Goal: Task Accomplishment & Management: Manage account settings

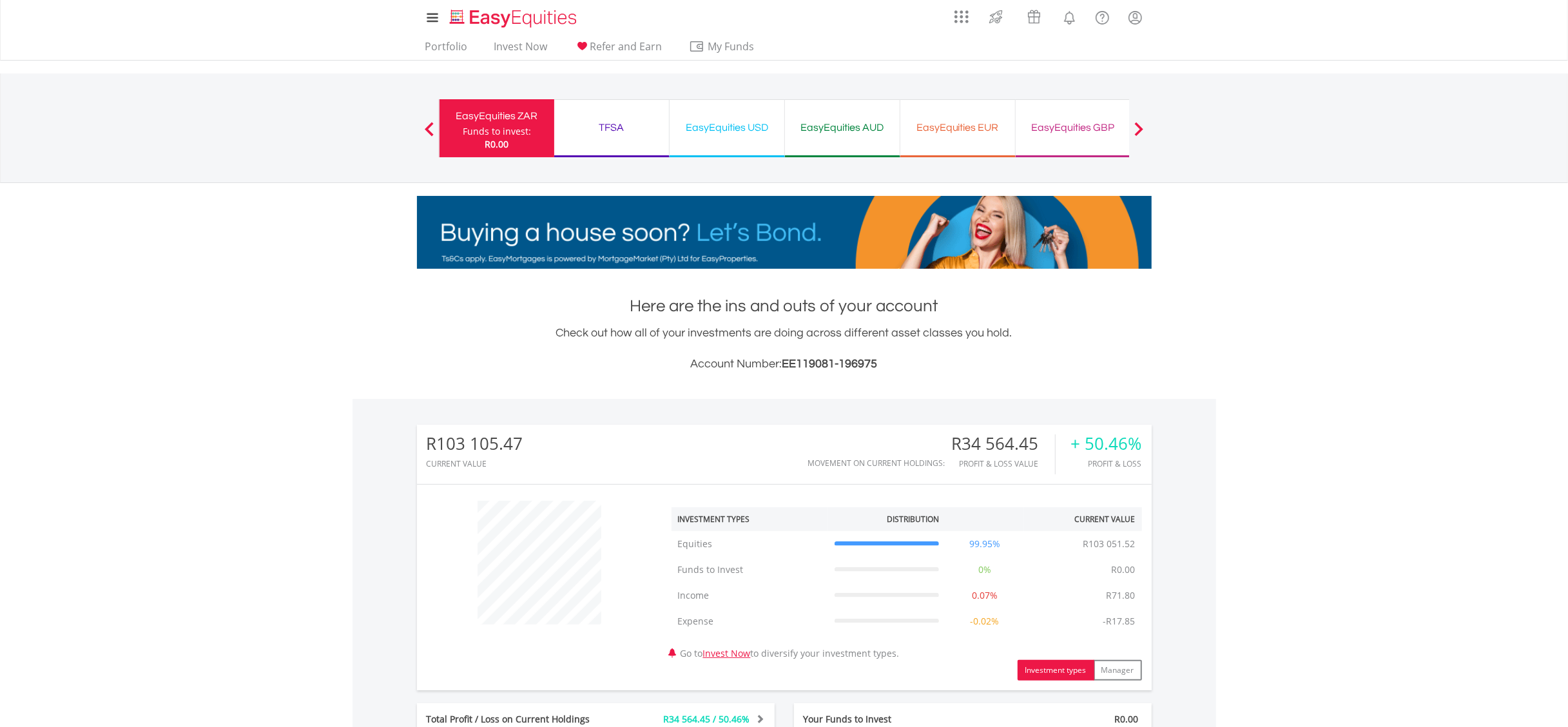
scroll to position [415, 0]
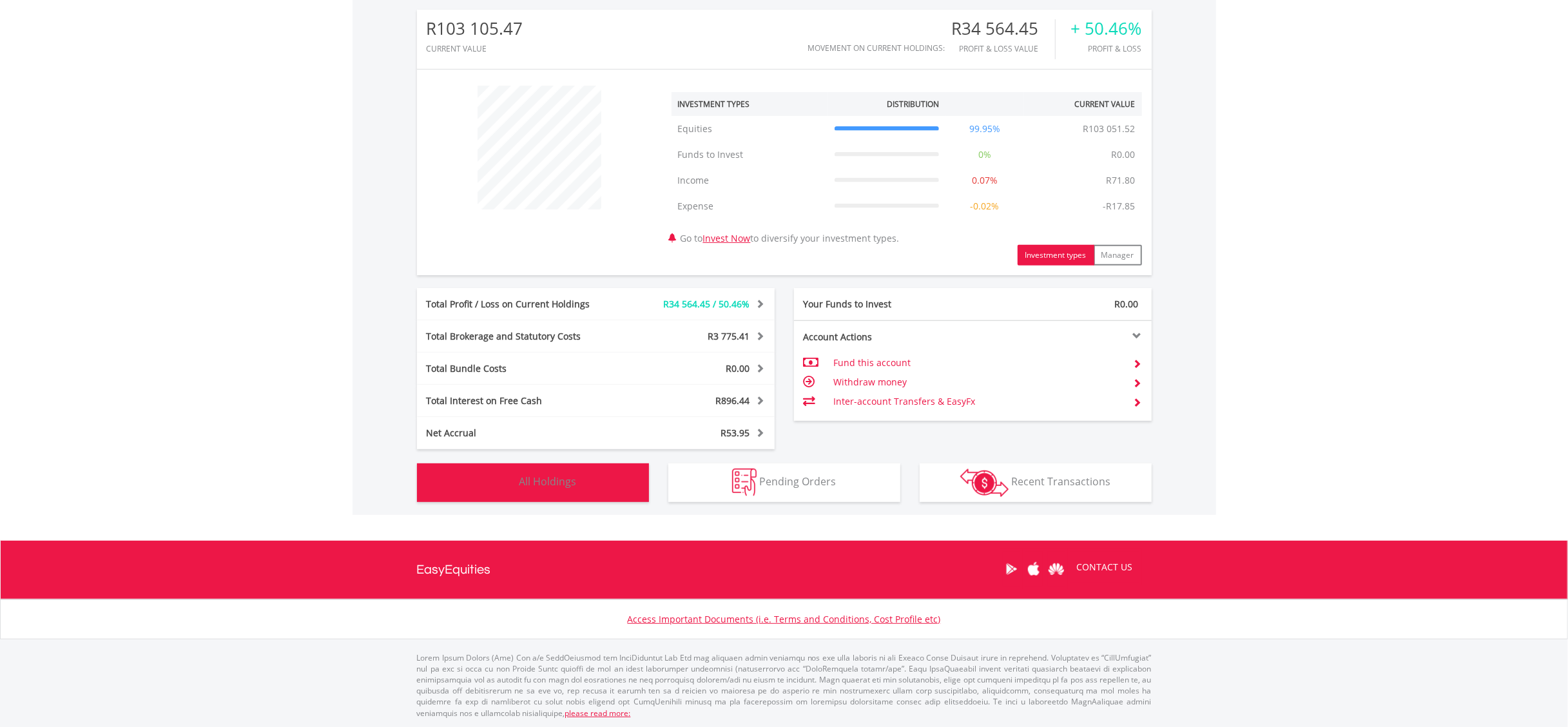
click at [559, 475] on span "All Holdings" at bounding box center [548, 482] width 57 height 14
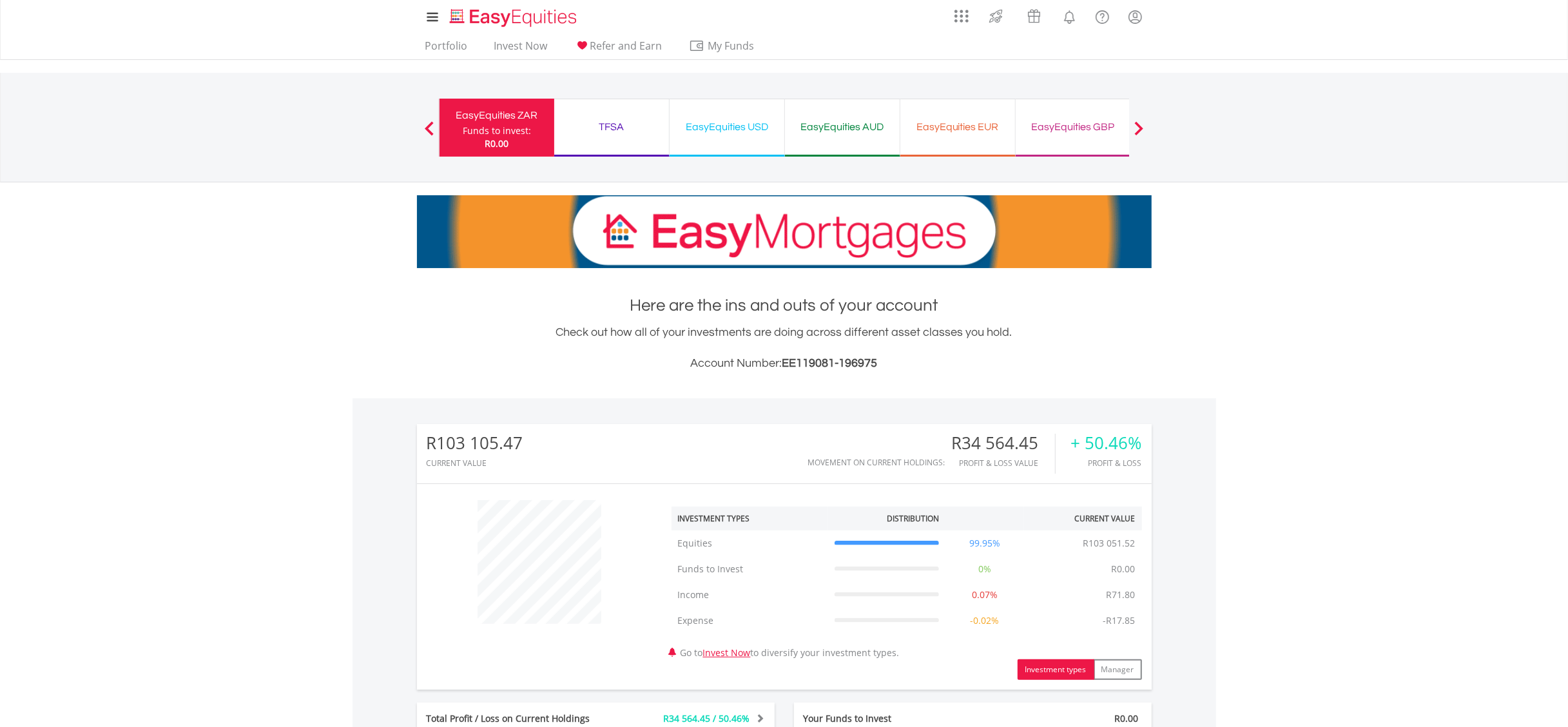
scroll to position [0, 0]
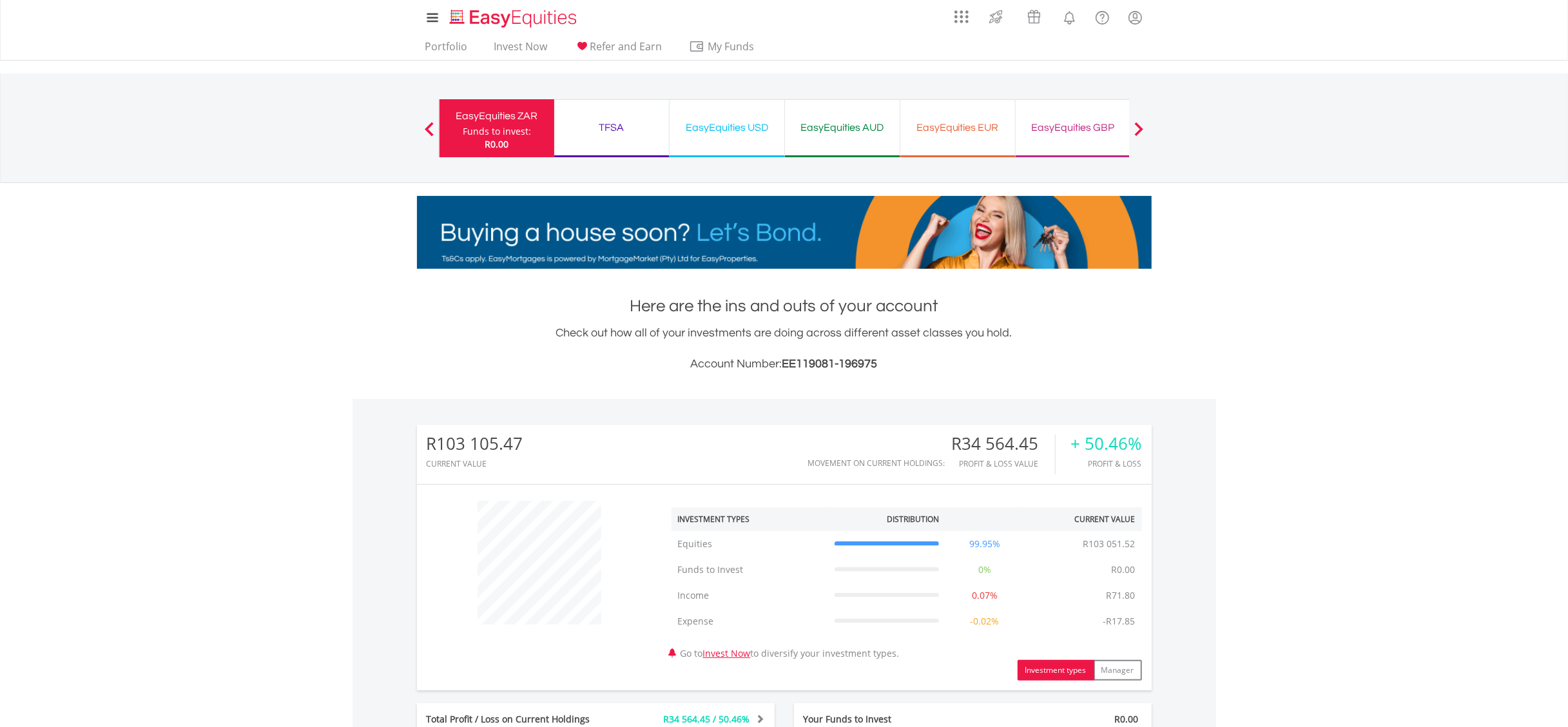
click at [764, 128] on div "EasyEquities USD" at bounding box center [727, 128] width 99 height 18
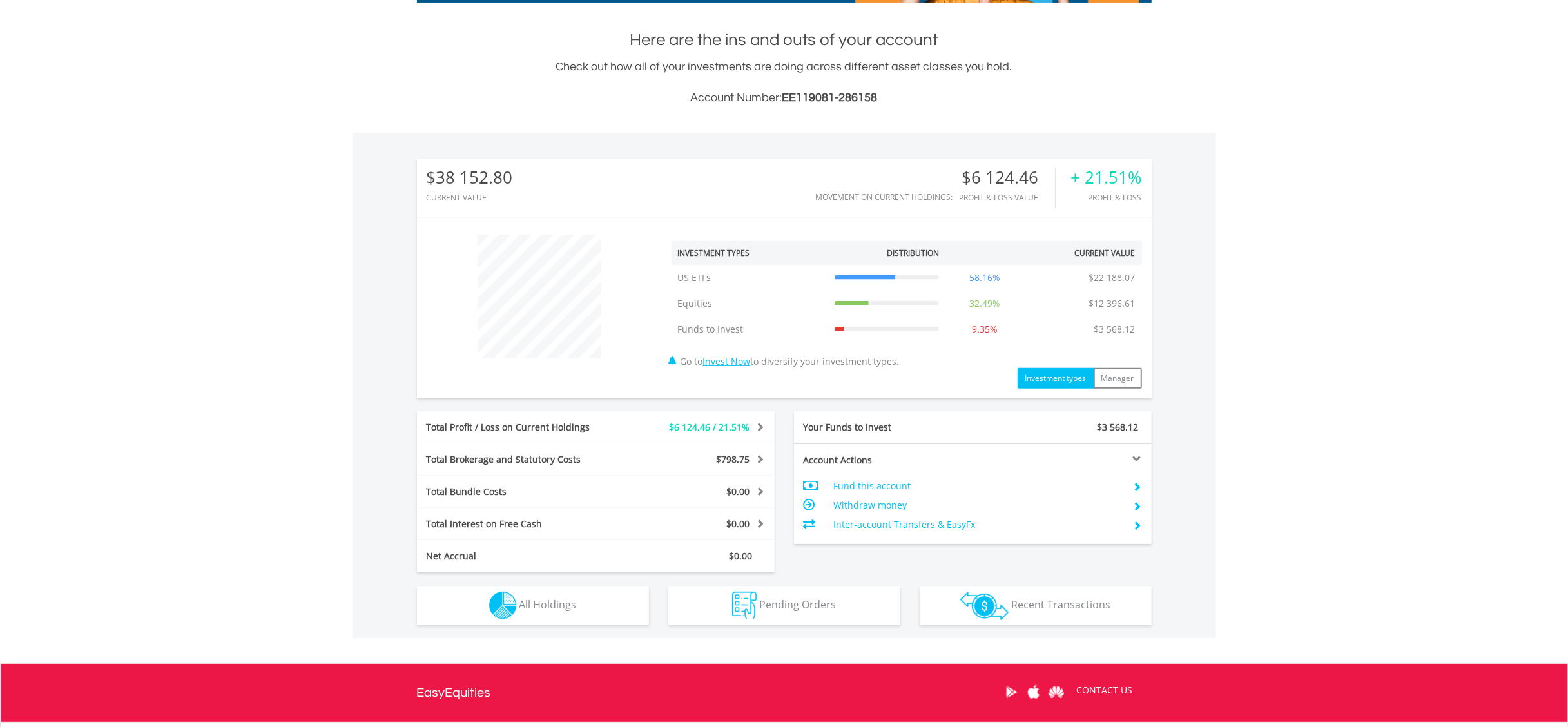
scroll to position [390, 0]
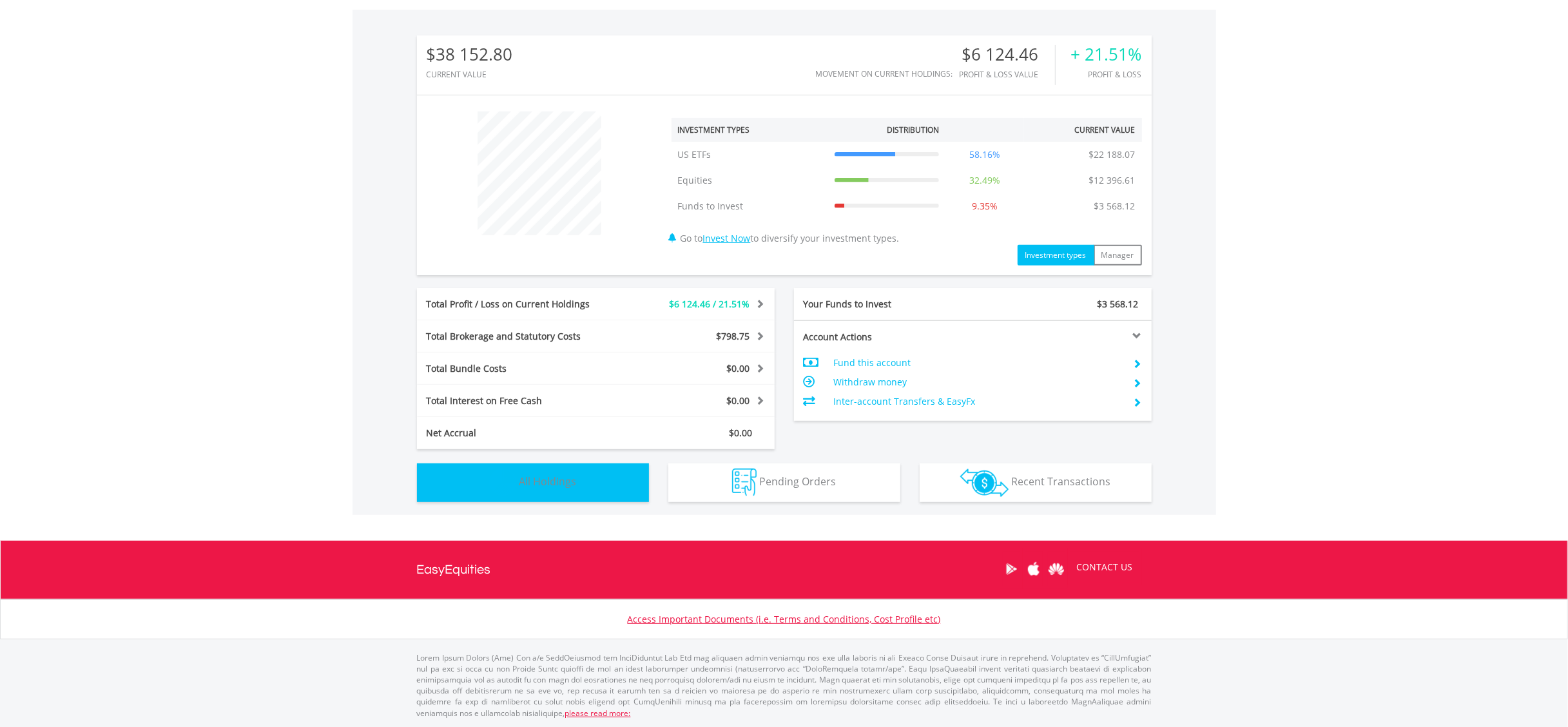
click at [482, 478] on button "Holdings All Holdings" at bounding box center [532, 483] width 232 height 39
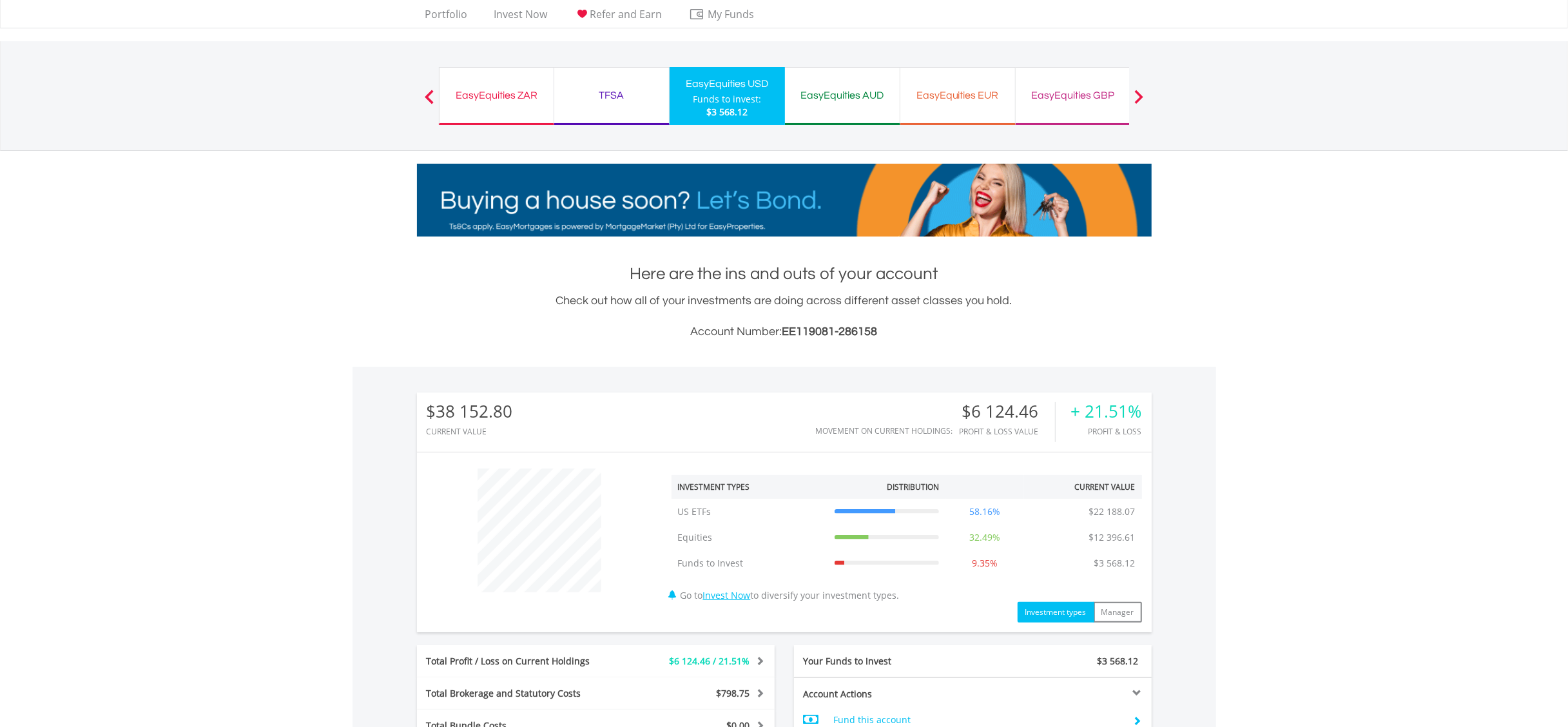
scroll to position [0, 0]
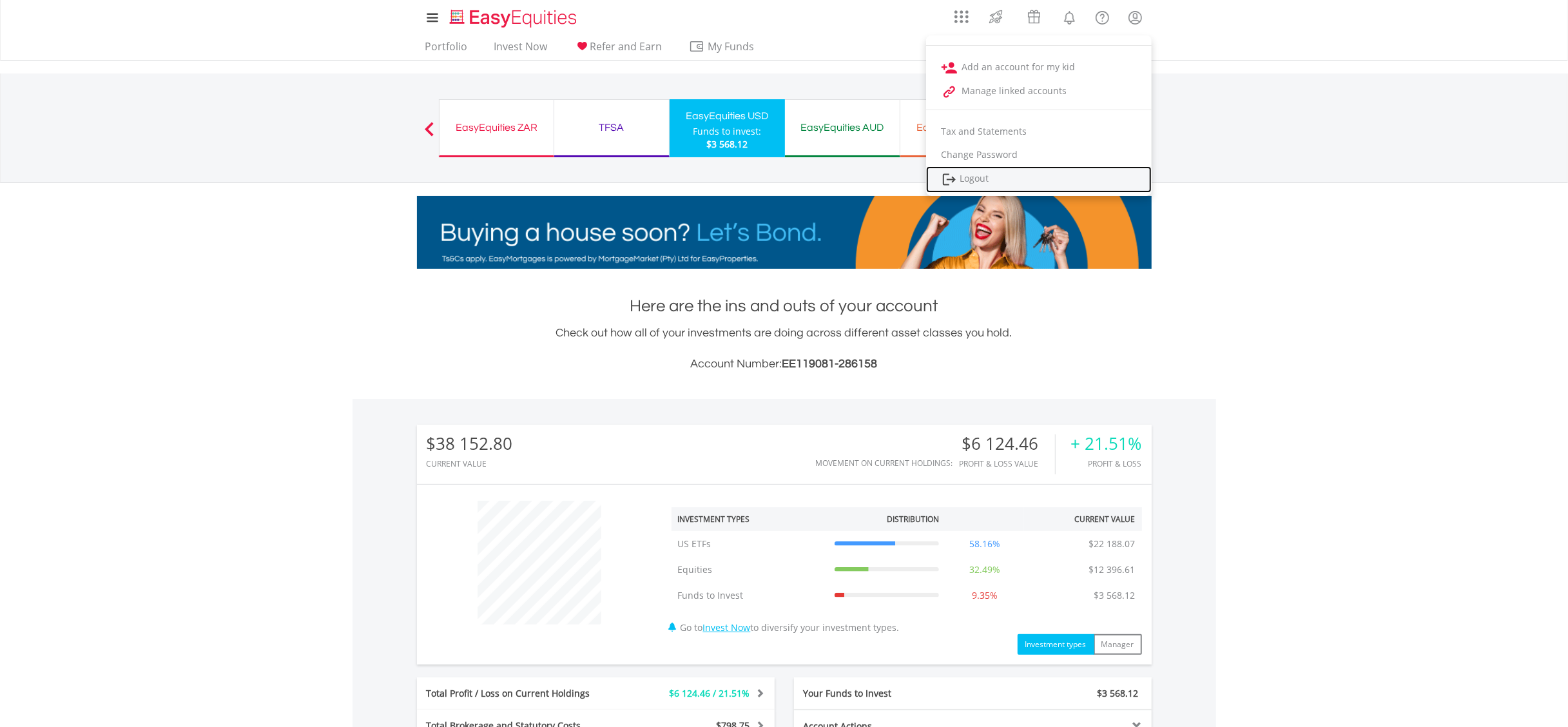
drag, startPoint x: 977, startPoint y: 173, endPoint x: 894, endPoint y: 121, distance: 97.9
click at [977, 173] on link "Logout" at bounding box center [1039, 180] width 225 height 27
